Goal: Transaction & Acquisition: Purchase product/service

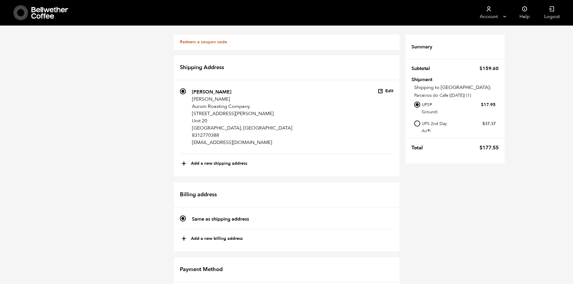
scroll to position [17, 0]
click at [420, 125] on input "Local pickup - [GEOGRAPHIC_DATA], [GEOGRAPHIC_DATA]" at bounding box center [417, 125] width 6 height 6
radio input "true"
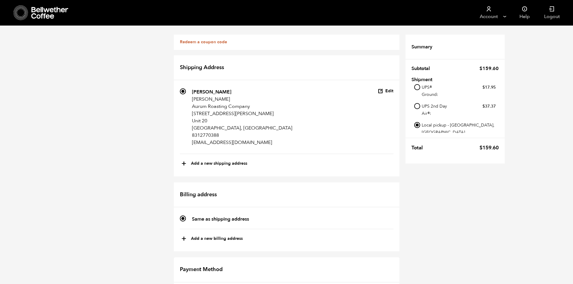
checkbox input "true"
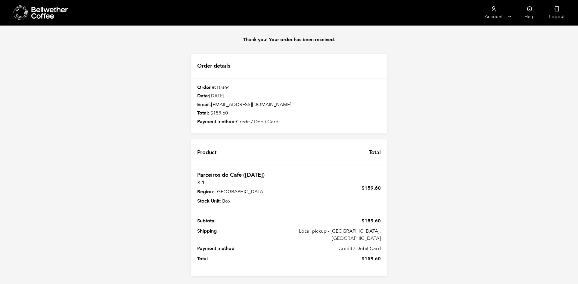
click at [136, 98] on div "Thank you! Your order has been received. Order details Order #: 10364 Date: Aug…" at bounding box center [289, 156] width 578 height 261
